Goal: Task Accomplishment & Management: Manage account settings

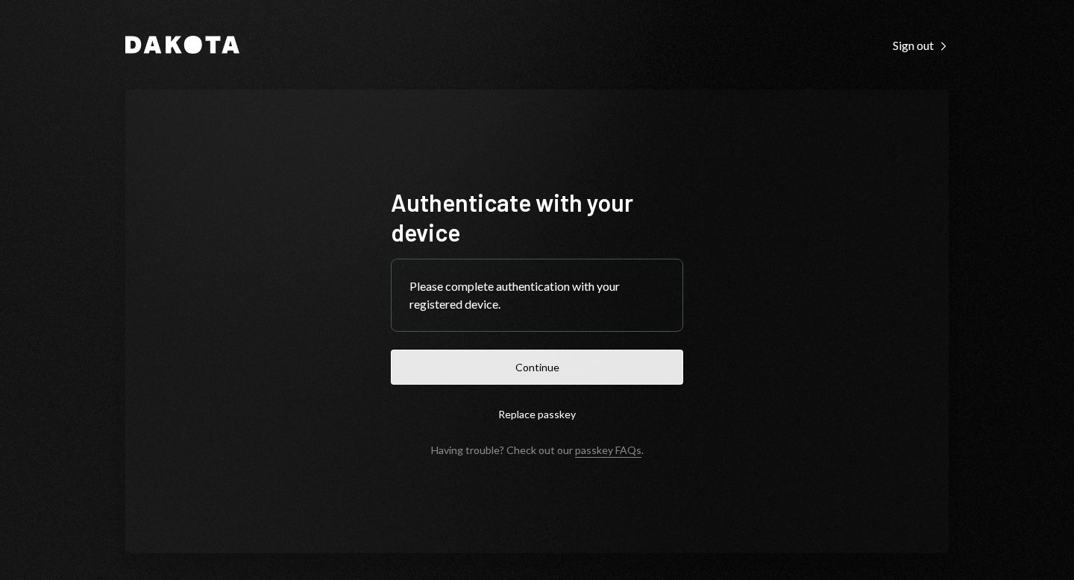
click at [522, 376] on button "Continue" at bounding box center [537, 367] width 292 height 35
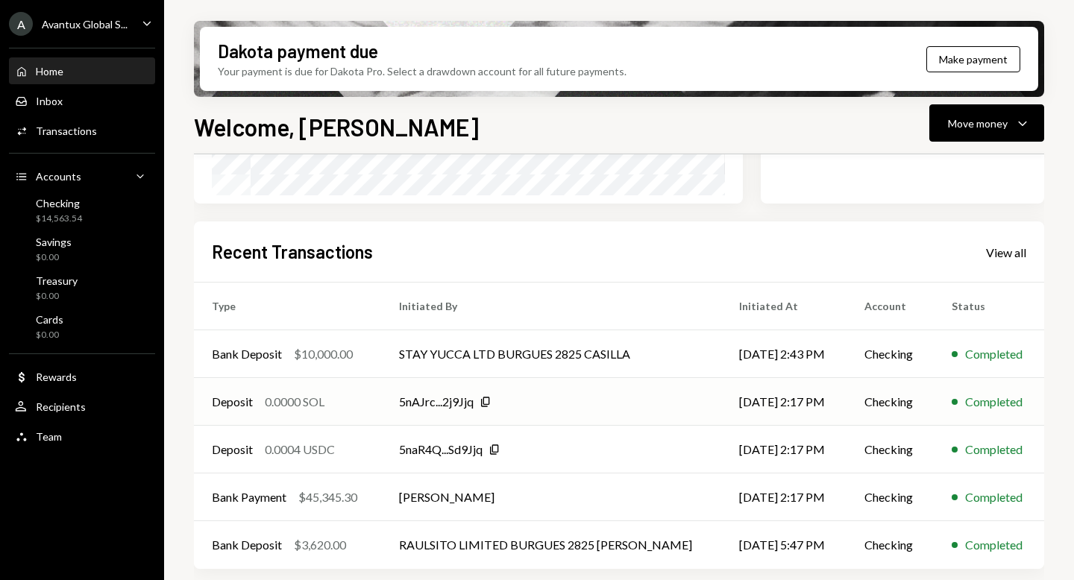
scroll to position [318, 0]
click at [1013, 252] on div "View all" at bounding box center [1006, 252] width 40 height 15
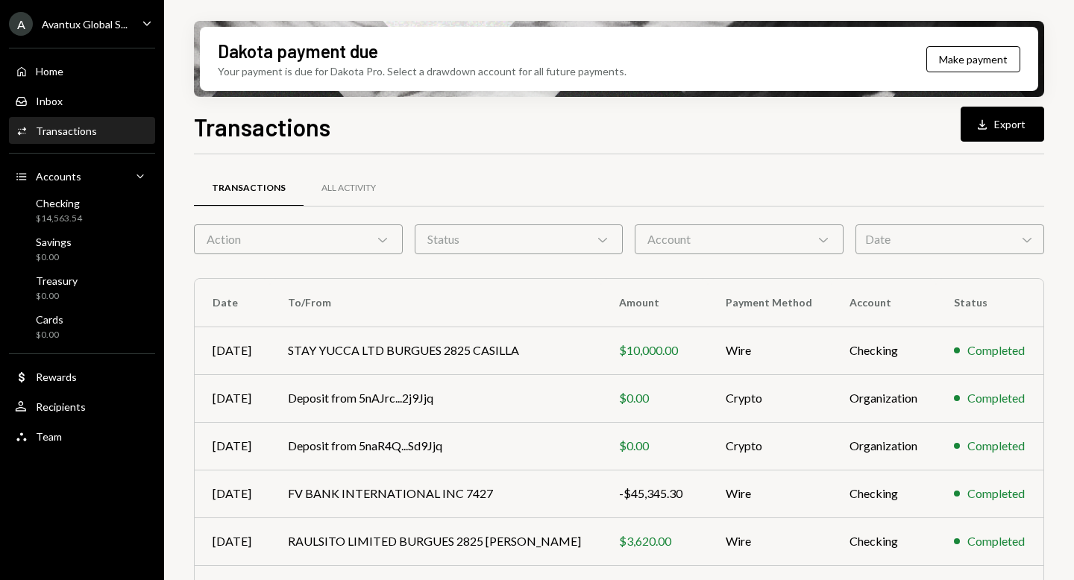
click at [74, 27] on div "Avantux Global S..." at bounding box center [85, 24] width 86 height 13
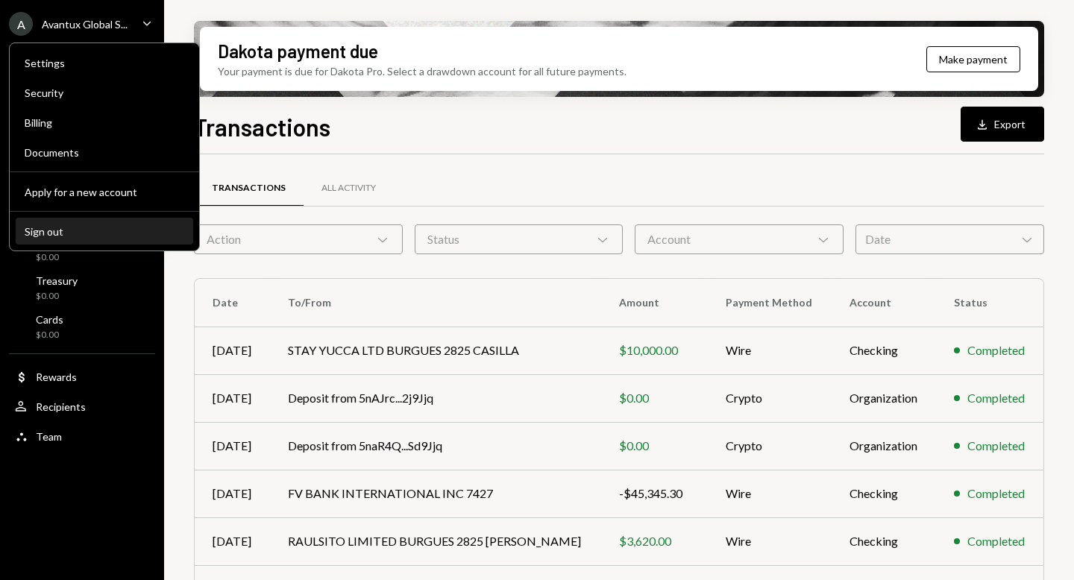
click at [70, 234] on div "Sign out" at bounding box center [105, 231] width 160 height 13
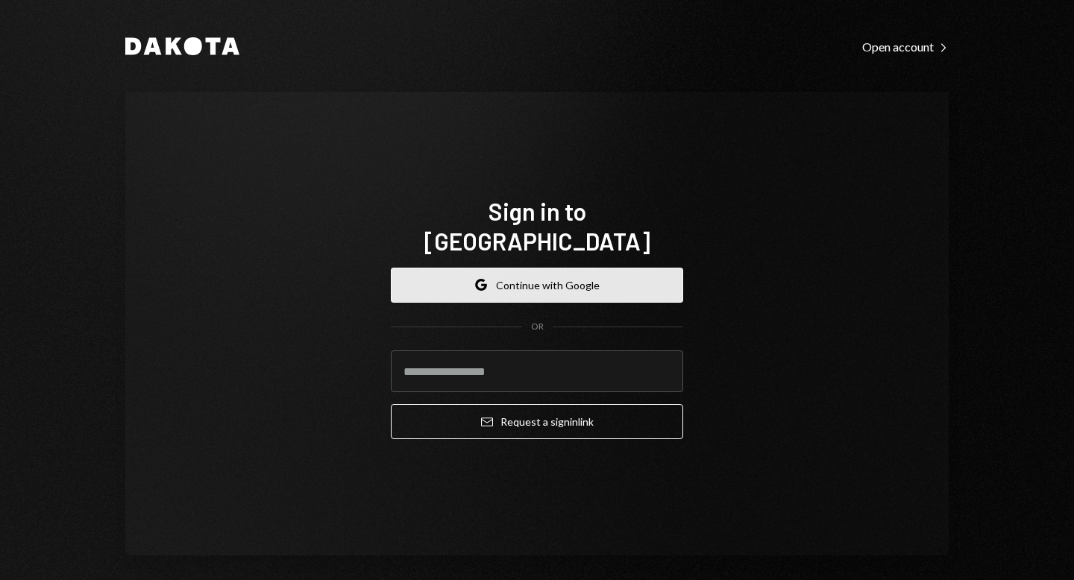
click at [554, 277] on button "Google Continue with Google" at bounding box center [537, 285] width 292 height 35
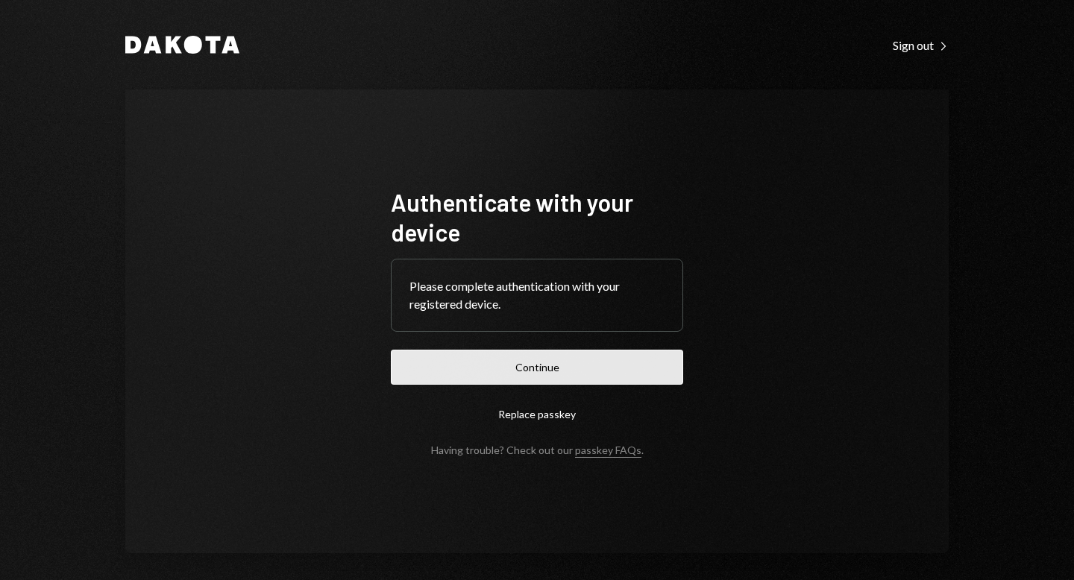
click at [535, 370] on button "Continue" at bounding box center [537, 367] width 292 height 35
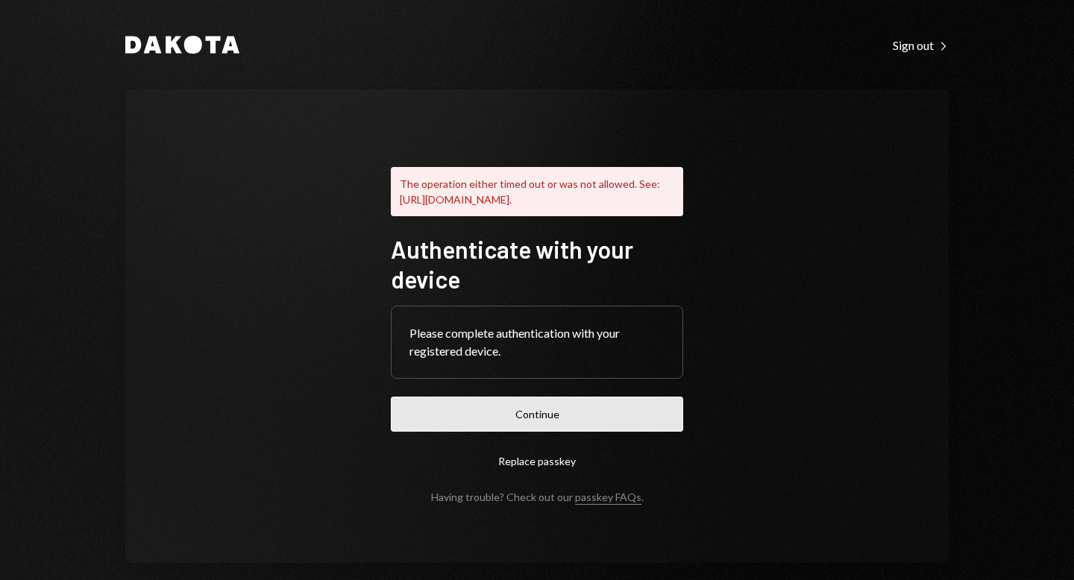
click at [547, 432] on button "Continue" at bounding box center [537, 414] width 292 height 35
